Goal: Information Seeking & Learning: Learn about a topic

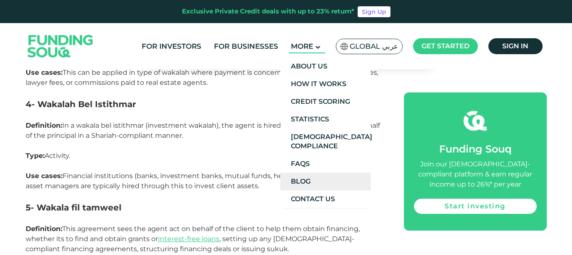
click at [290, 186] on link "Blog" at bounding box center [325, 182] width 90 height 18
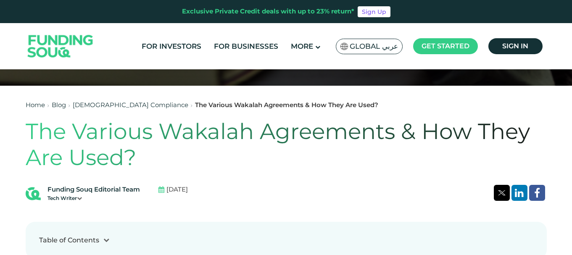
scroll to position [163, 0]
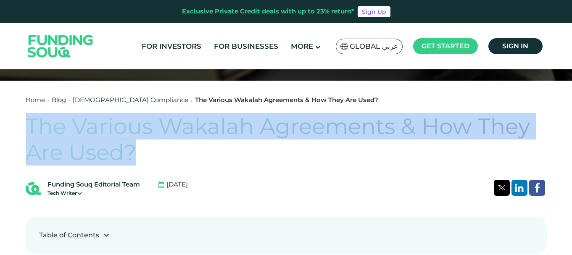
drag, startPoint x: 23, startPoint y: 121, endPoint x: 140, endPoint y: 155, distance: 121.9
copy h1 "The Various Wakalah Agreements & How They Are Used?"
